Goal: Task Accomplishment & Management: Manage account settings

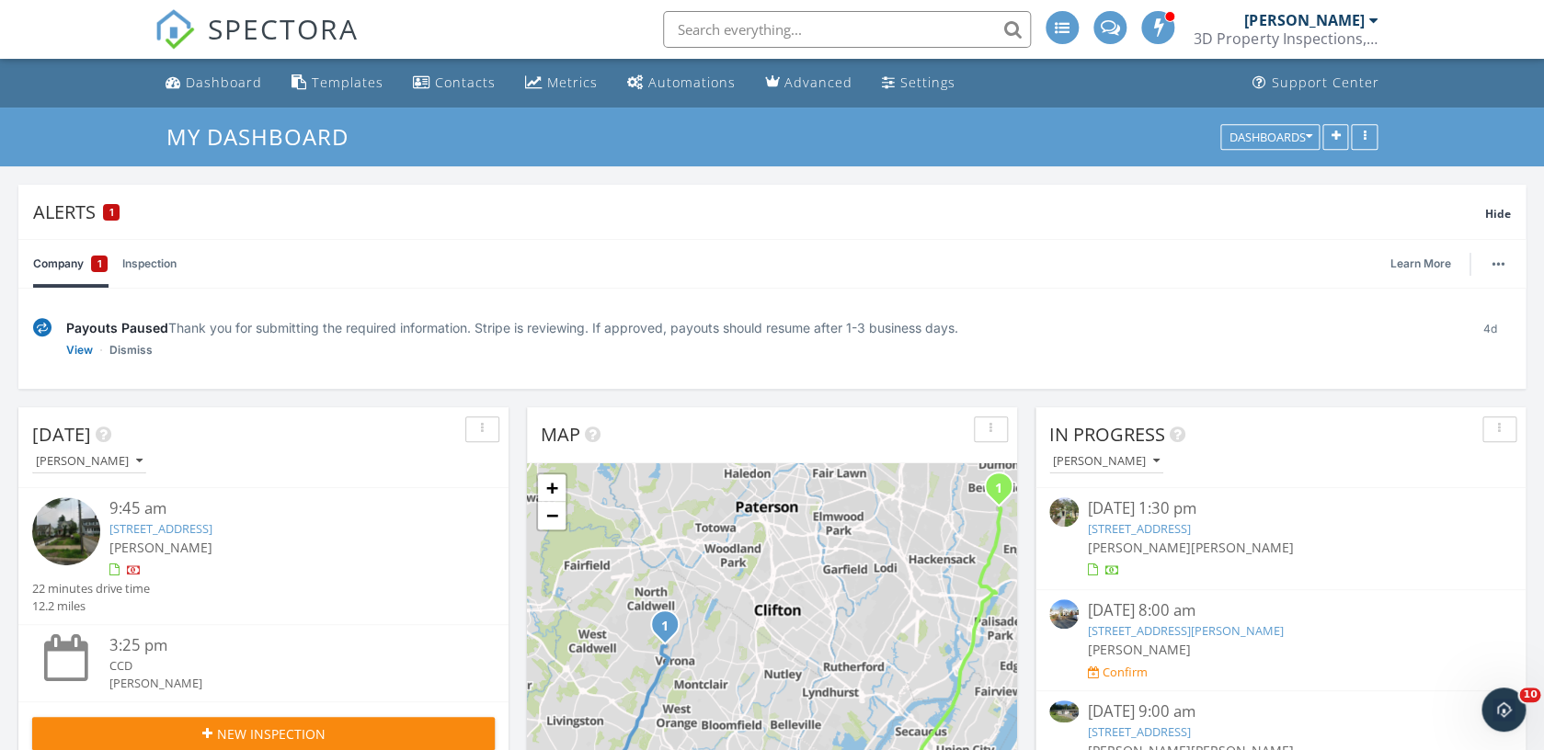
click at [284, 457] on div "[PERSON_NAME]" at bounding box center [270, 461] width 476 height 25
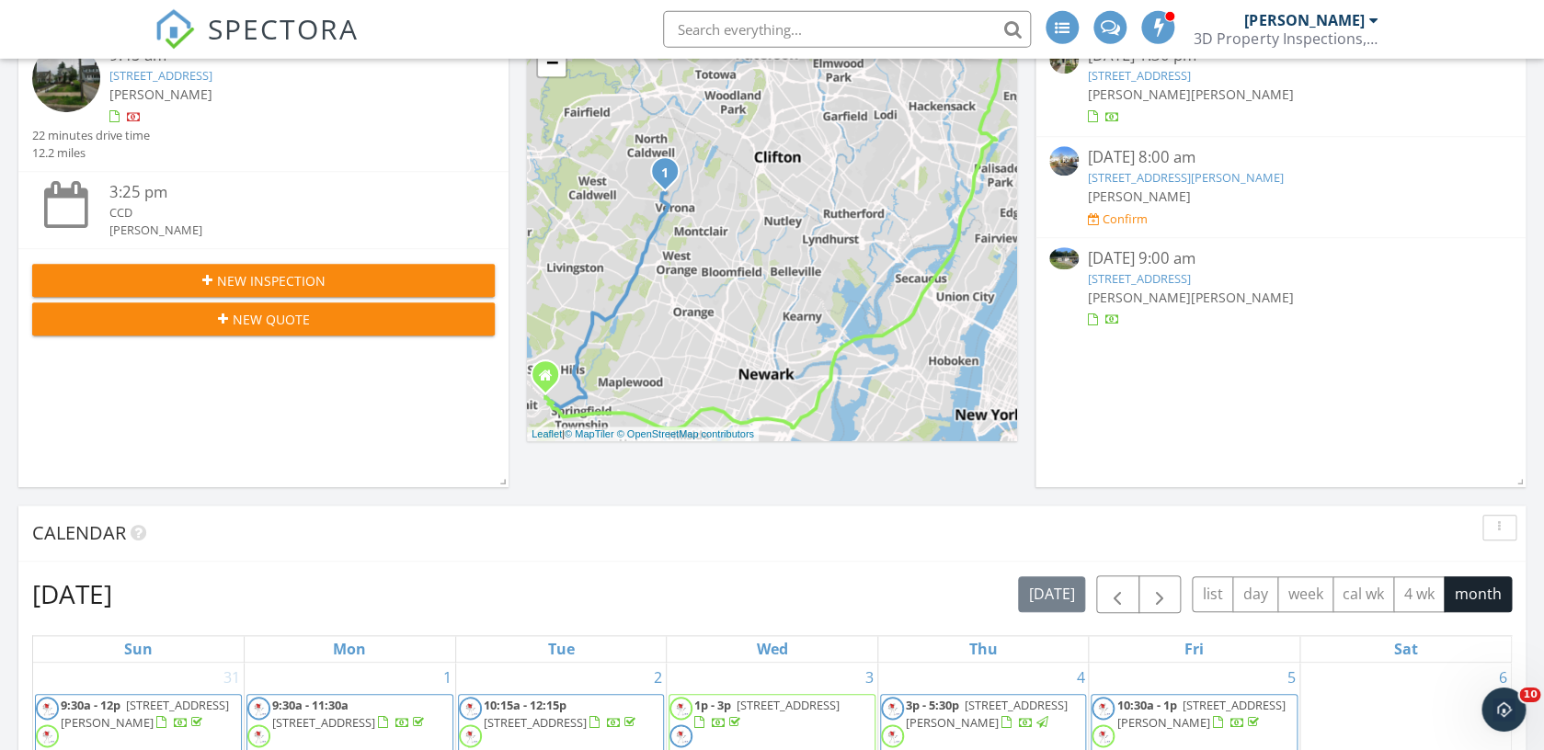
scroll to position [454, 0]
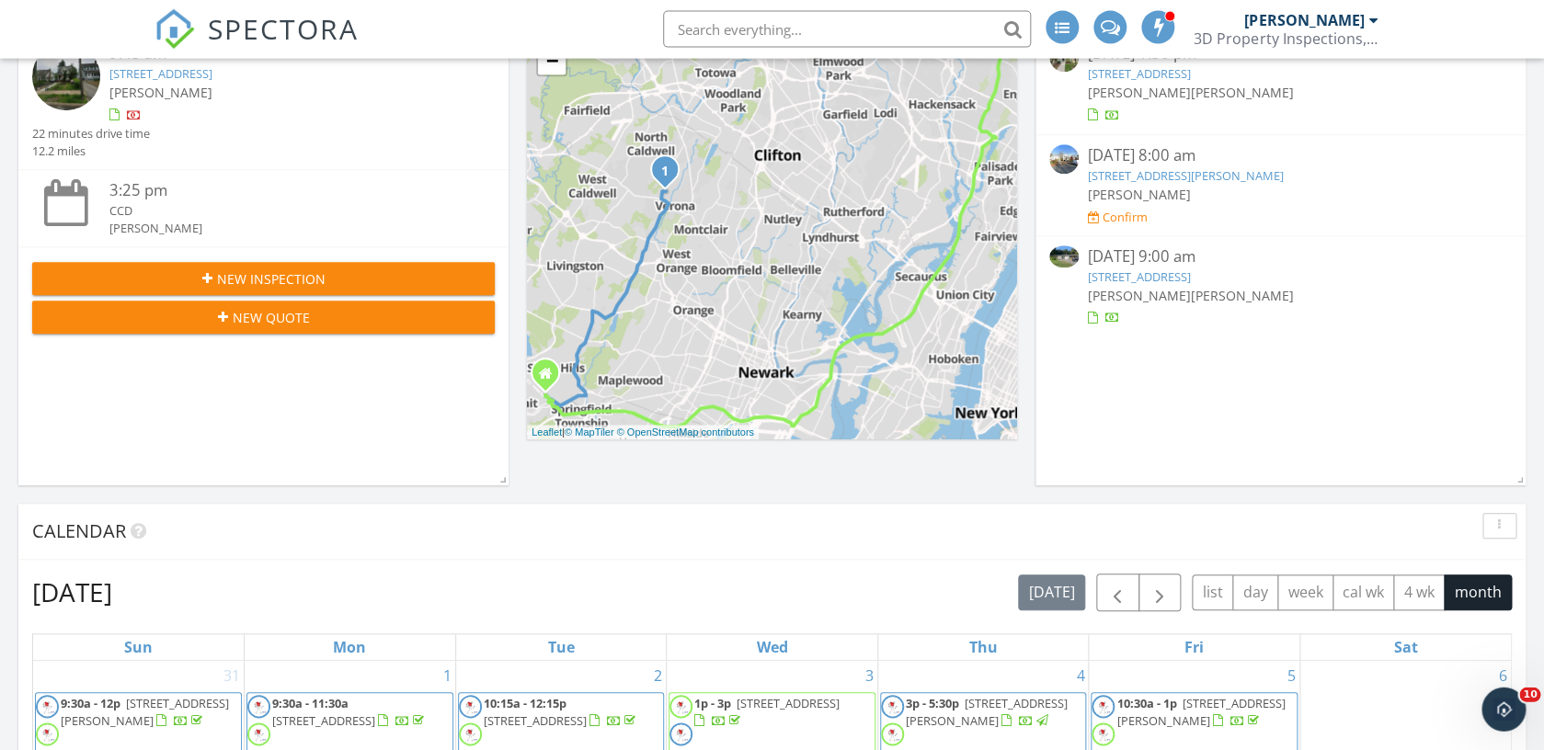
click at [1191, 284] on link "74 Jacksonville Rd, Montville, NJ 07082" at bounding box center [1139, 277] width 103 height 17
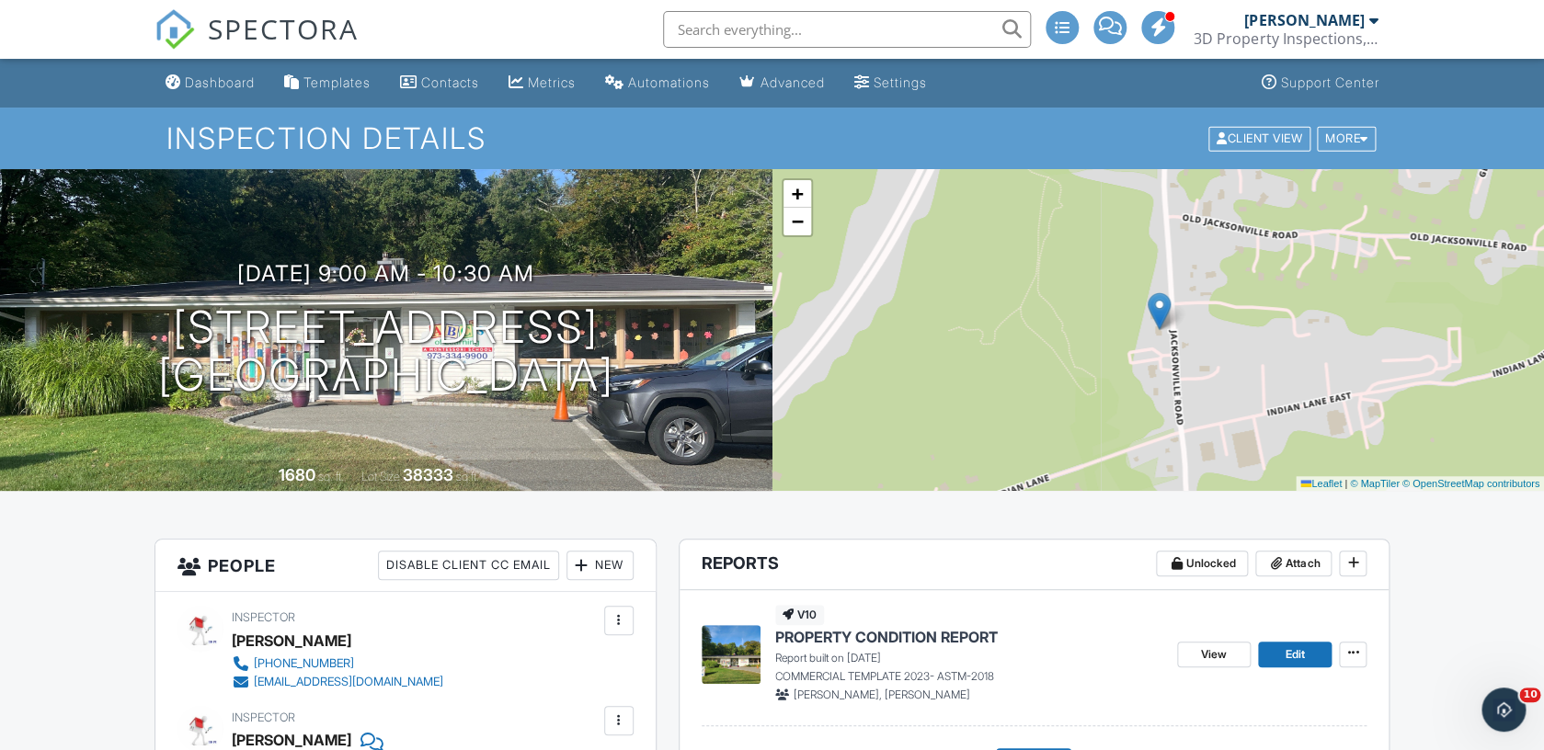
click at [607, 578] on div "New" at bounding box center [600, 565] width 67 height 29
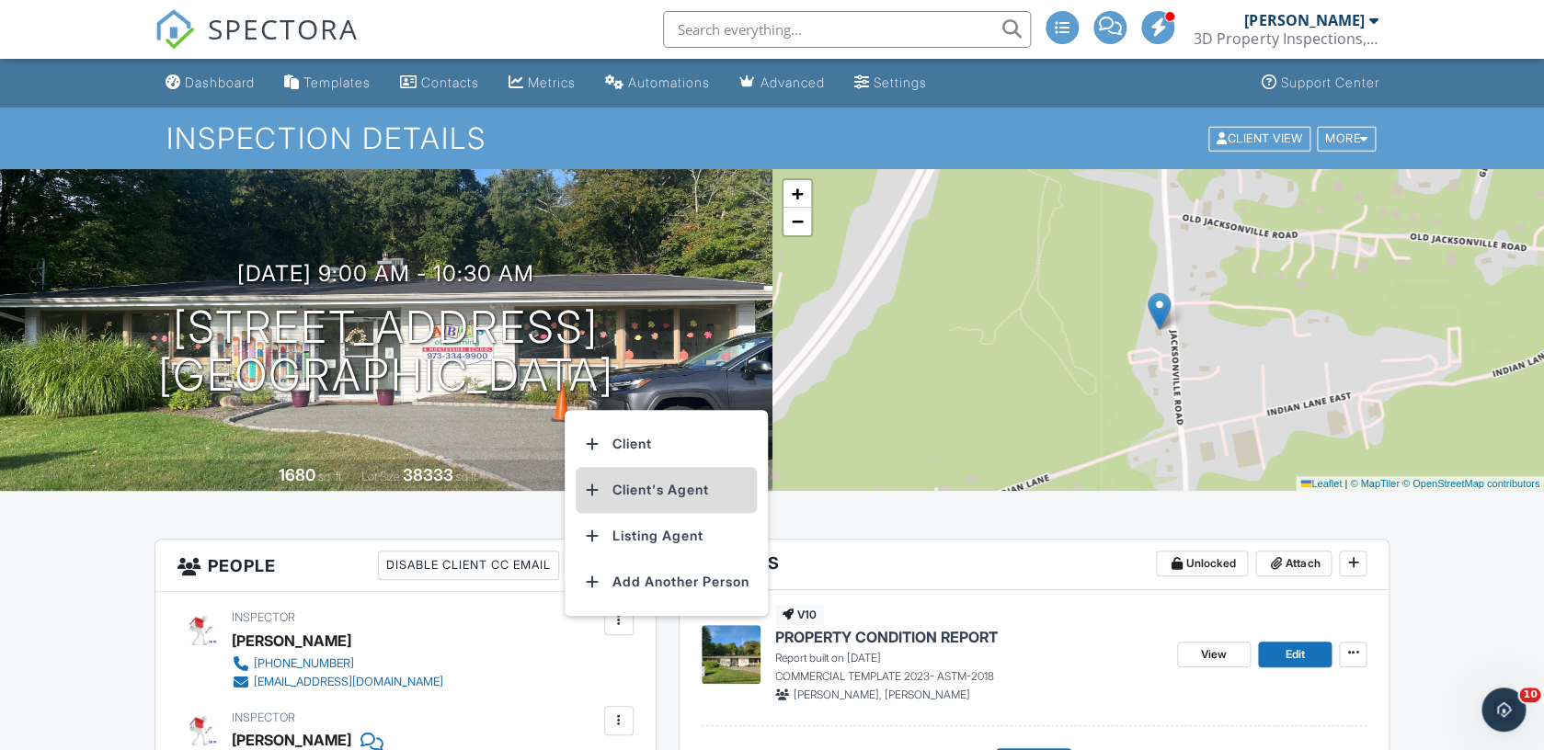
click at [710, 488] on li "Client's Agent" at bounding box center [666, 490] width 181 height 46
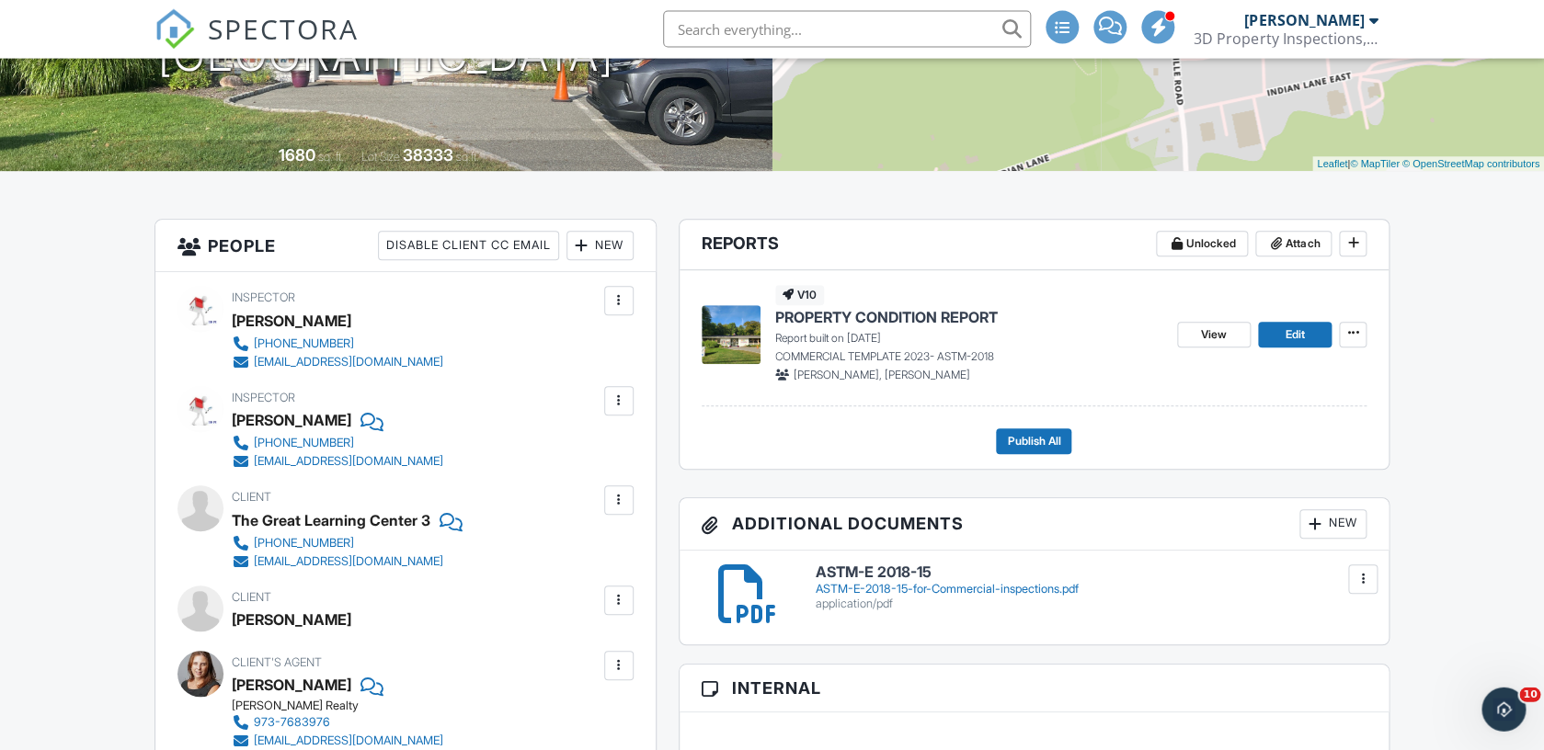
scroll to position [301, 0]
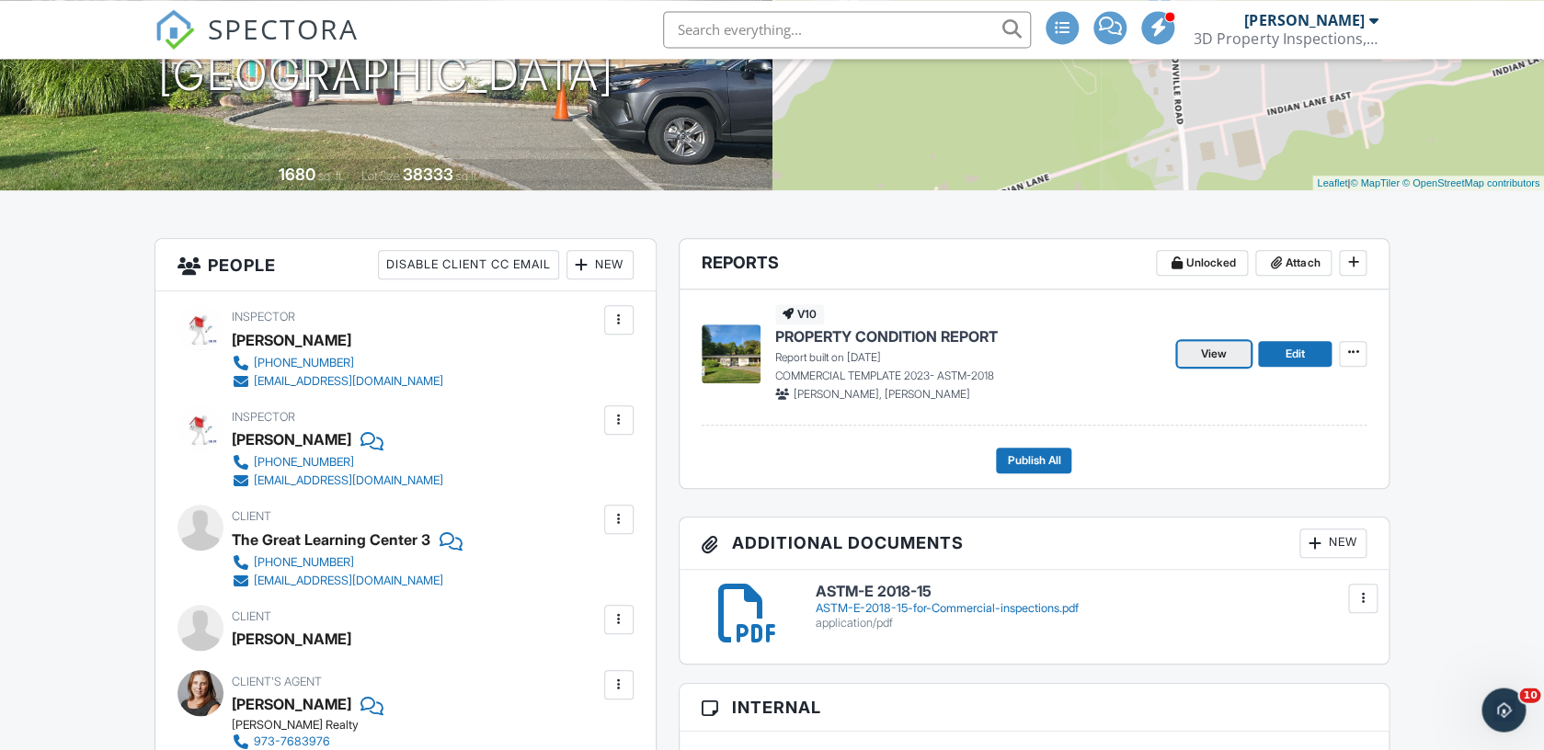
click at [1230, 358] on link "View" at bounding box center [1214, 354] width 74 height 26
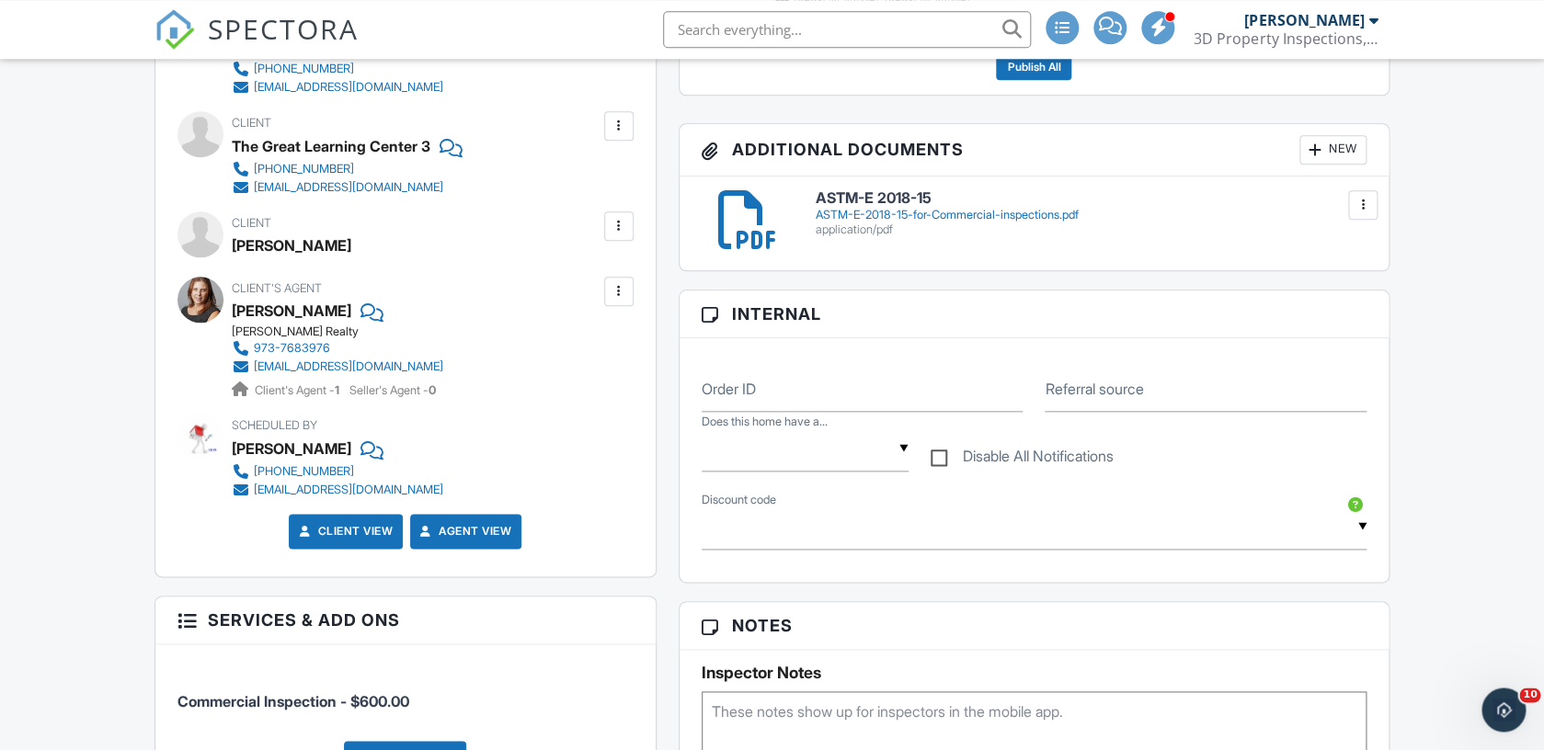
scroll to position [695, 0]
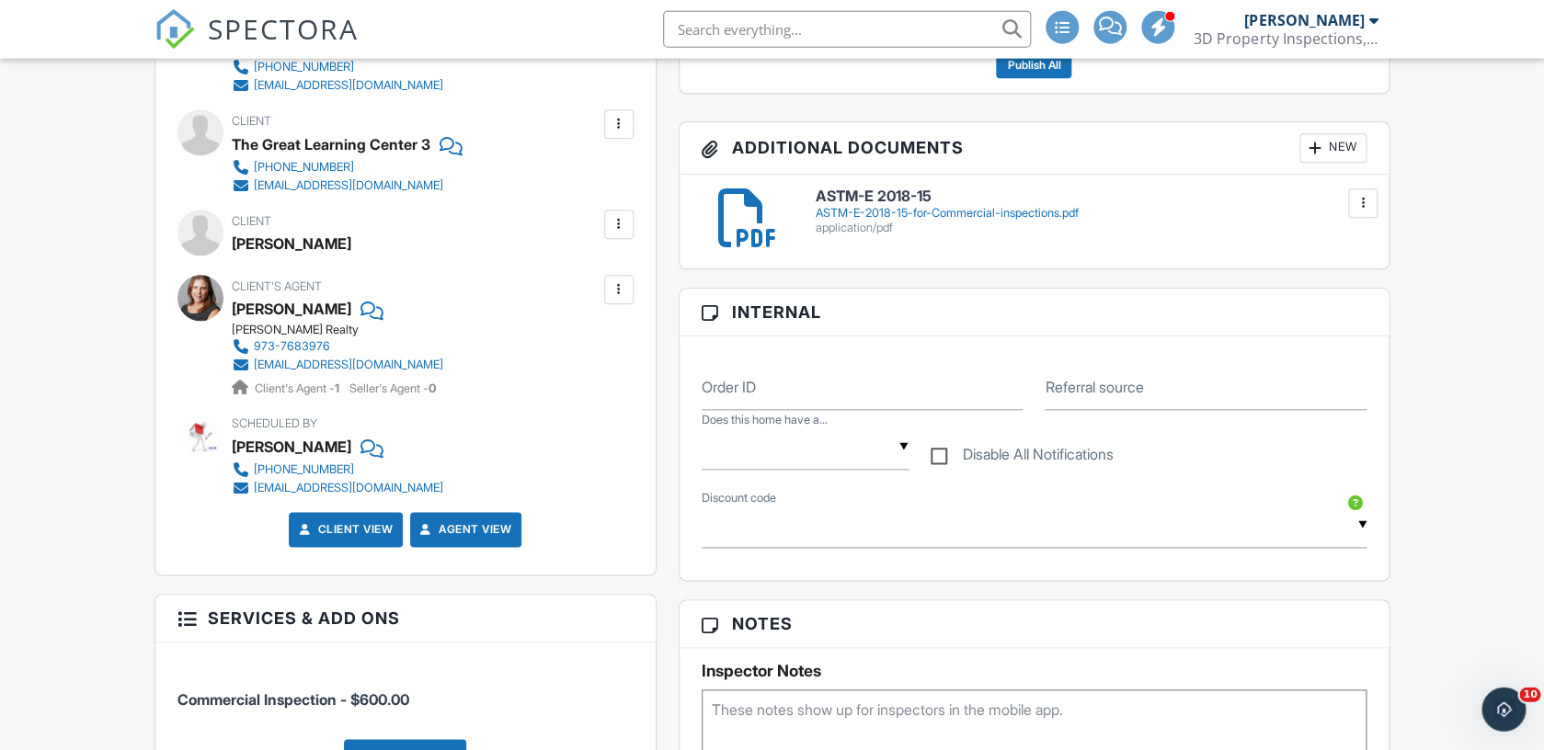
click at [620, 289] on div at bounding box center [619, 290] width 18 height 18
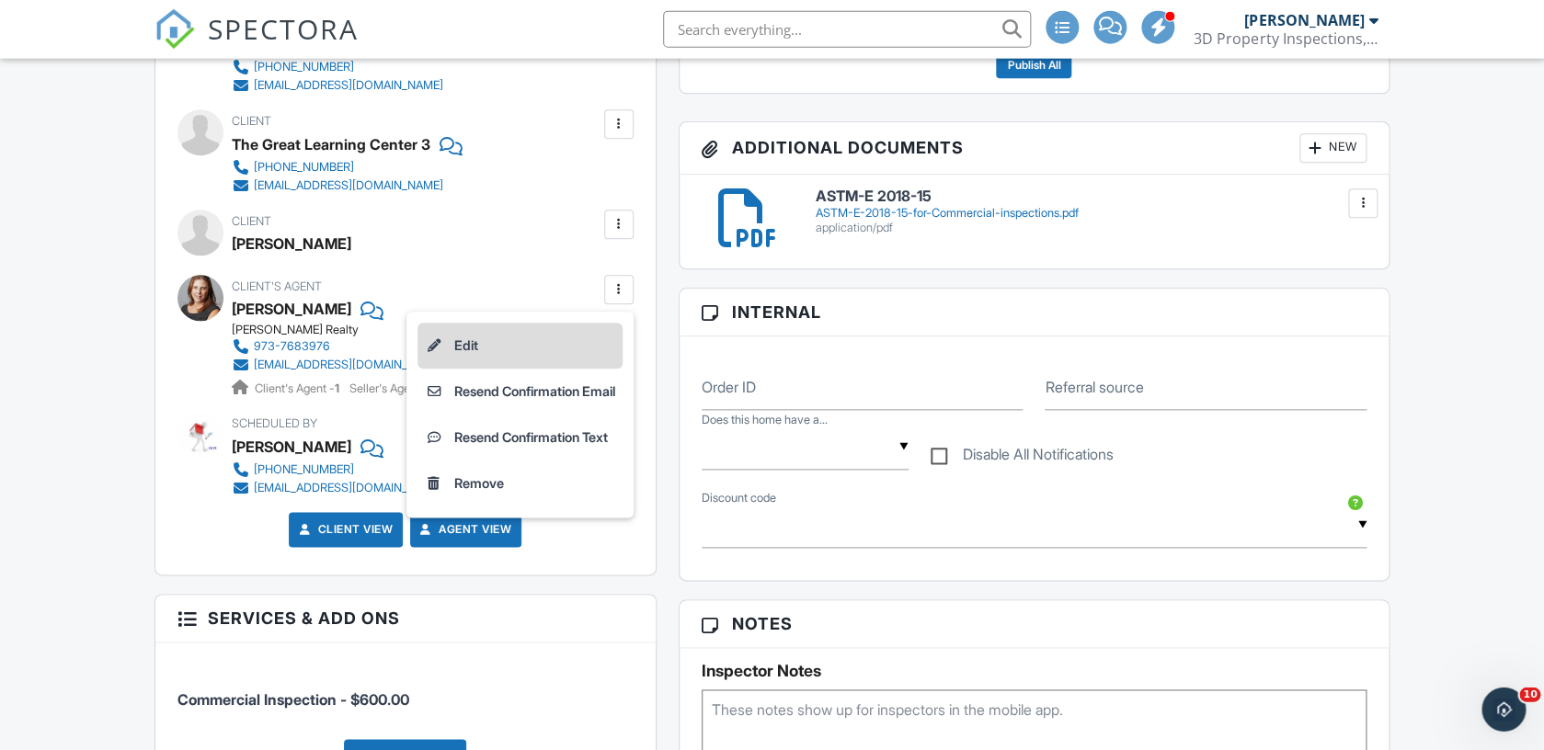
click at [538, 338] on li "Edit" at bounding box center [520, 347] width 205 height 46
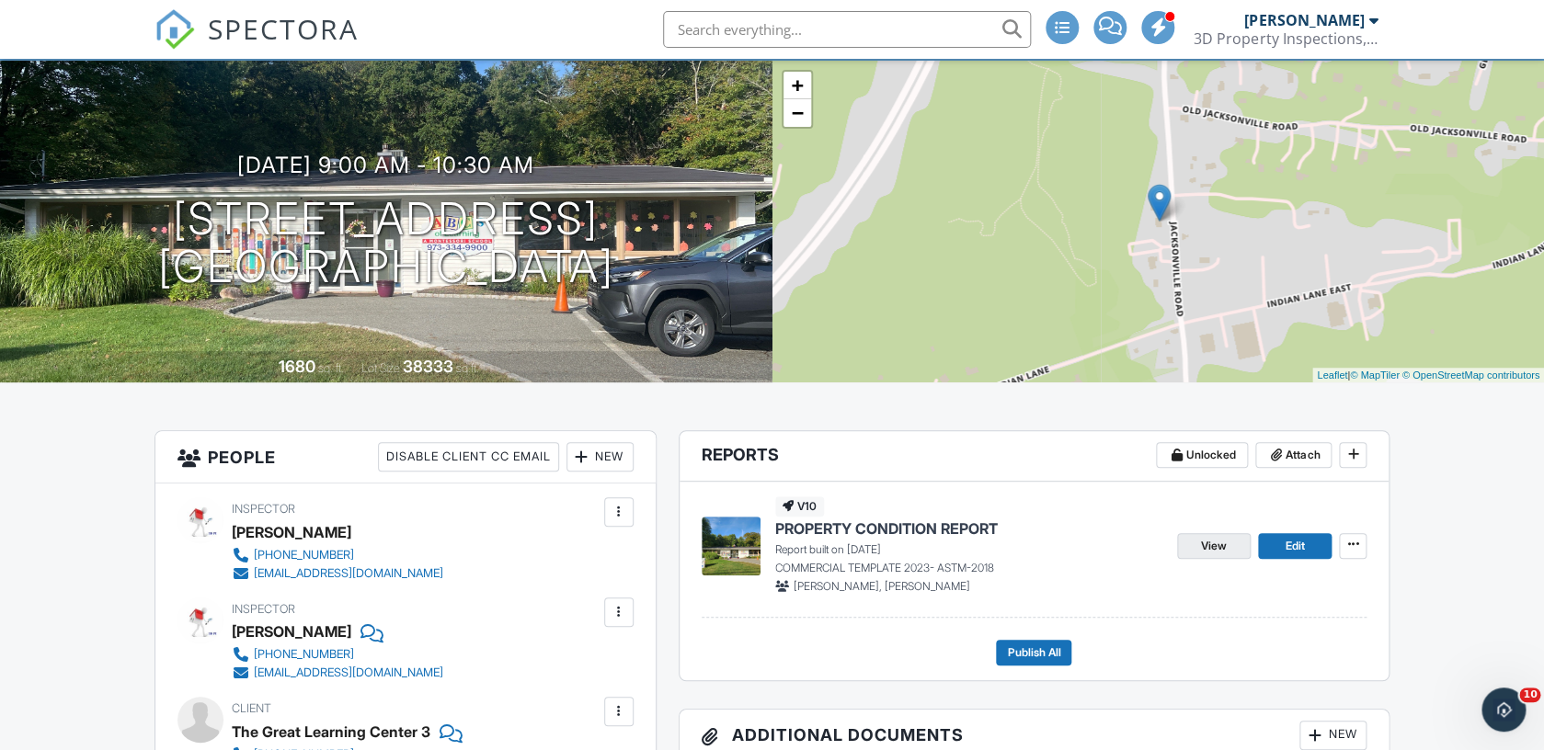
scroll to position [112, 0]
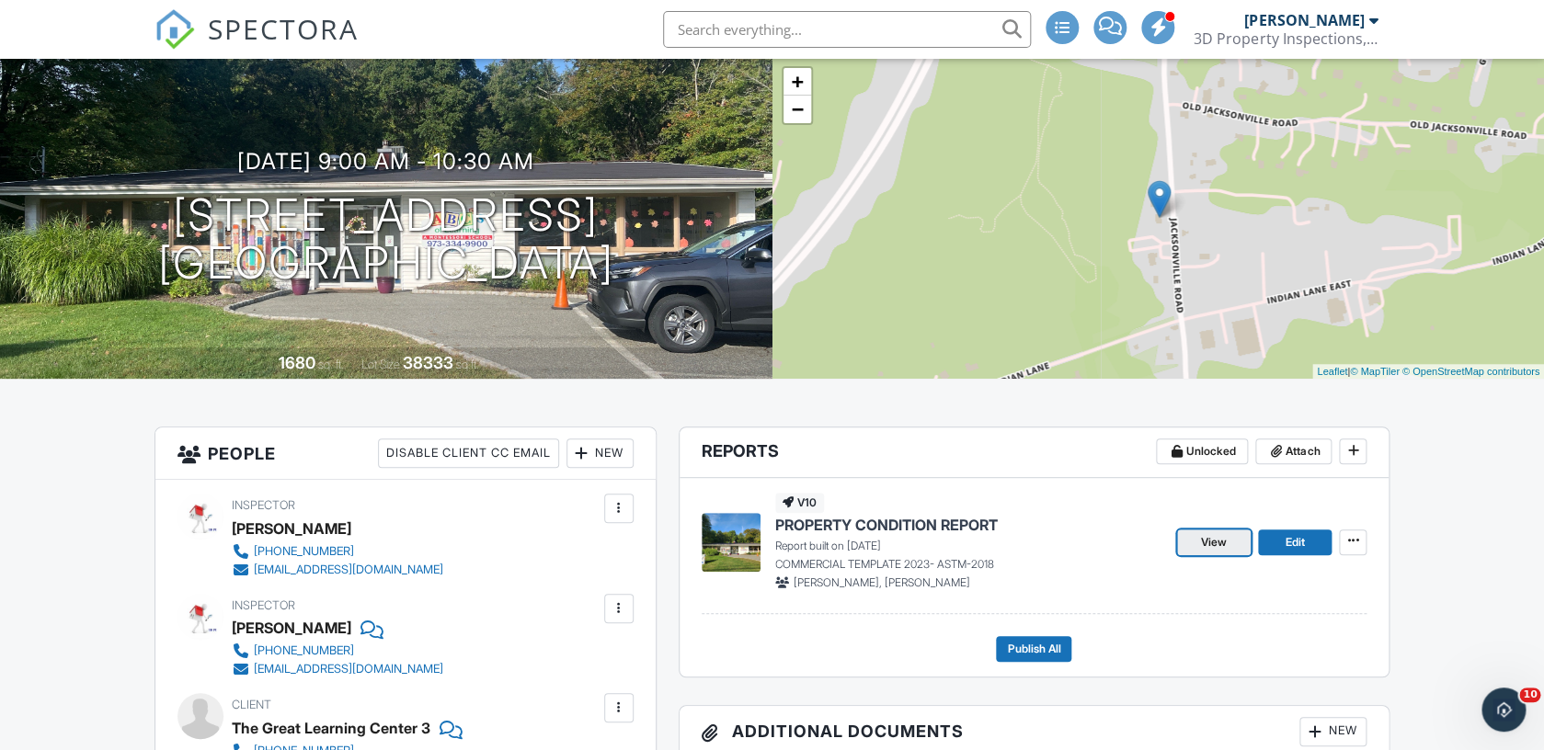
click at [1239, 533] on link "View" at bounding box center [1214, 543] width 74 height 26
